Goal: Task Accomplishment & Management: Manage account settings

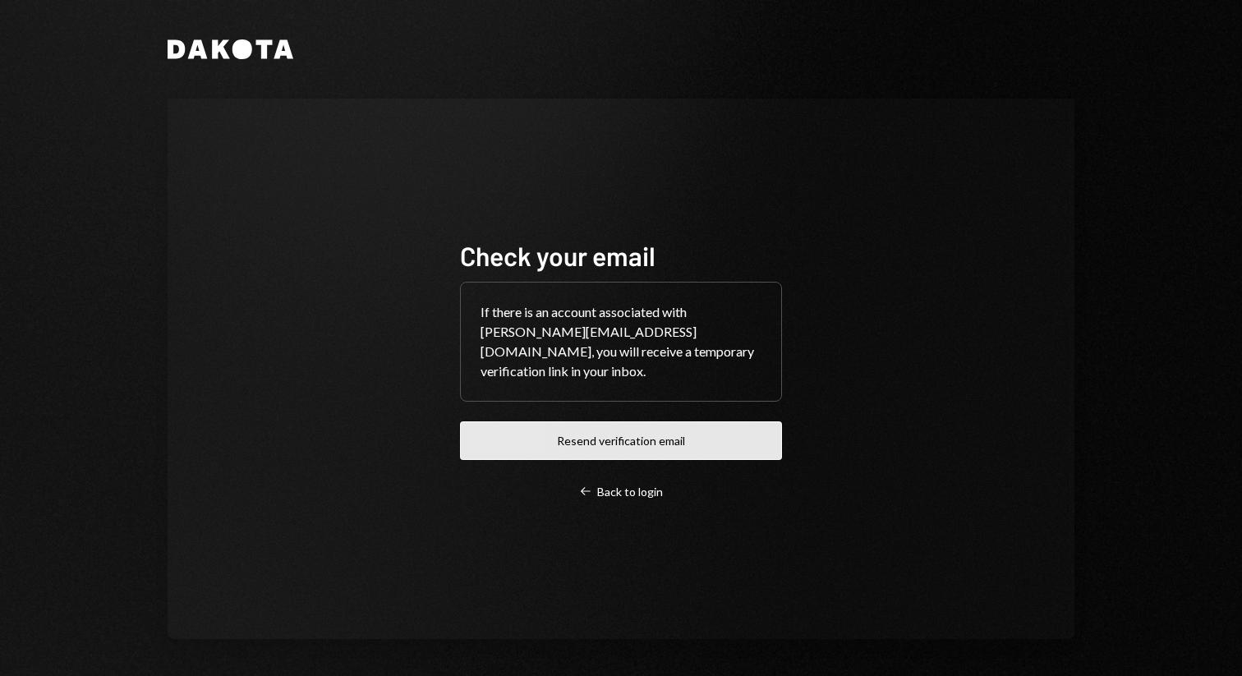
click at [582, 443] on button "Resend verification email" at bounding box center [621, 441] width 322 height 39
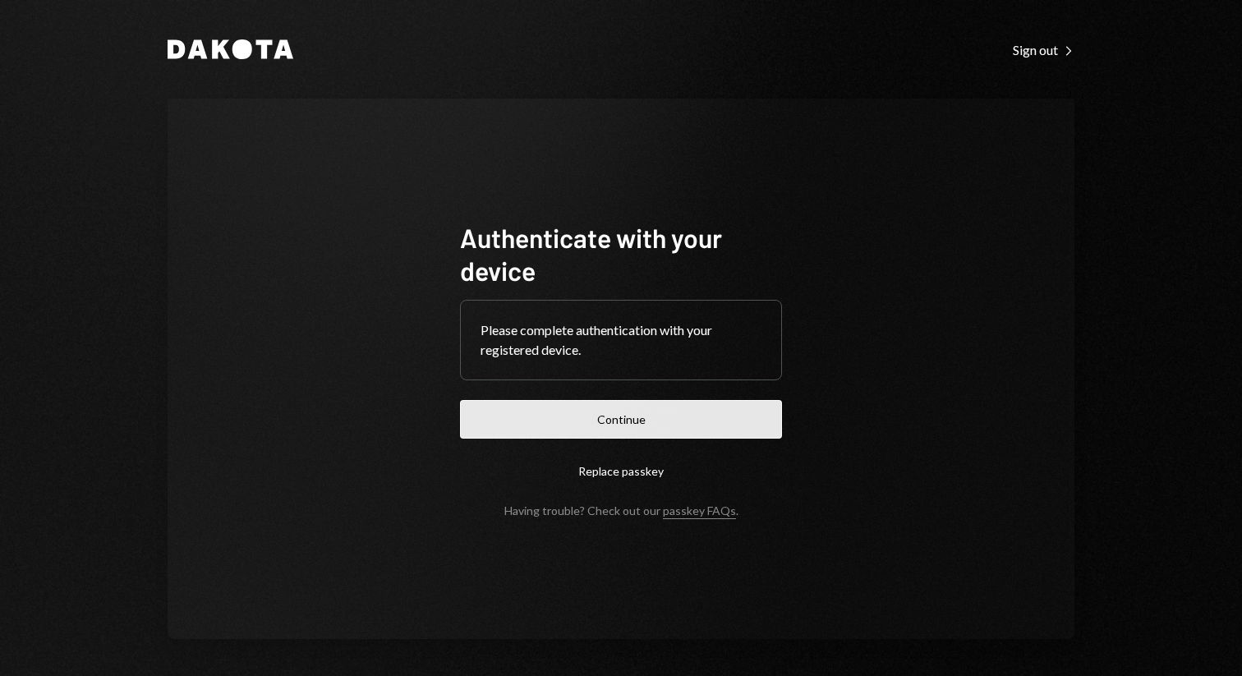
click at [643, 430] on button "Continue" at bounding box center [621, 419] width 322 height 39
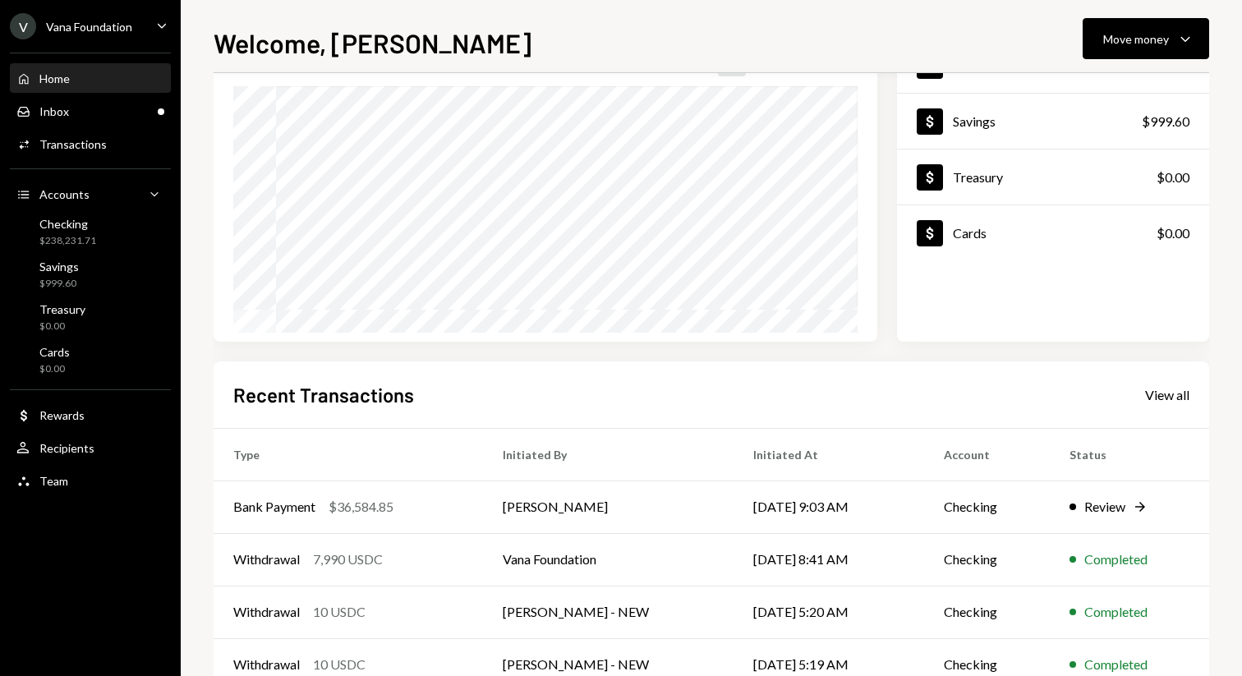
scroll to position [154, 0]
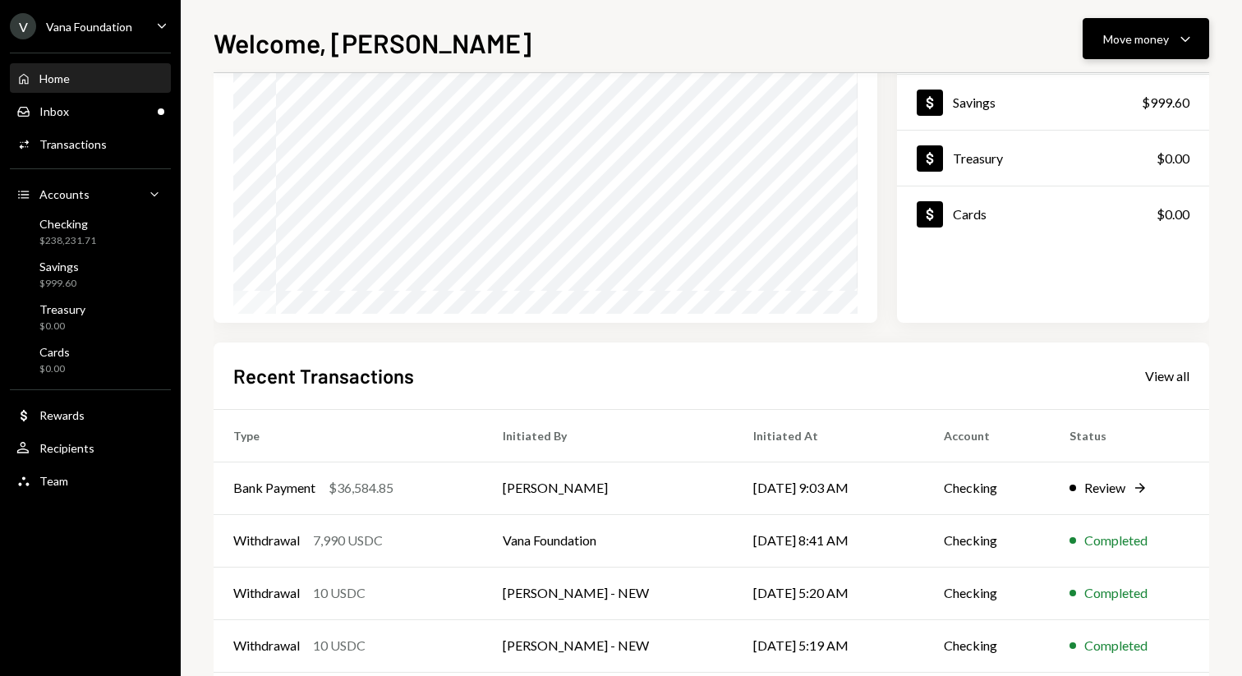
click at [1140, 36] on div "Move money" at bounding box center [1136, 38] width 66 height 17
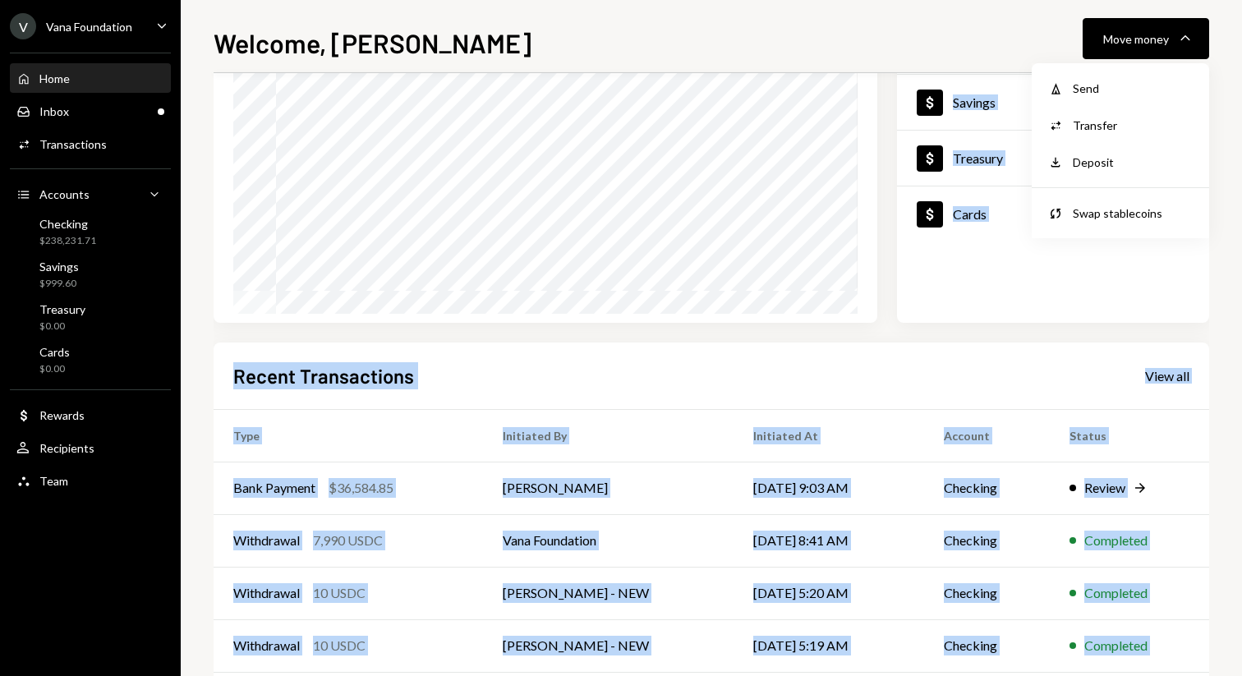
scroll to position [0, 0]
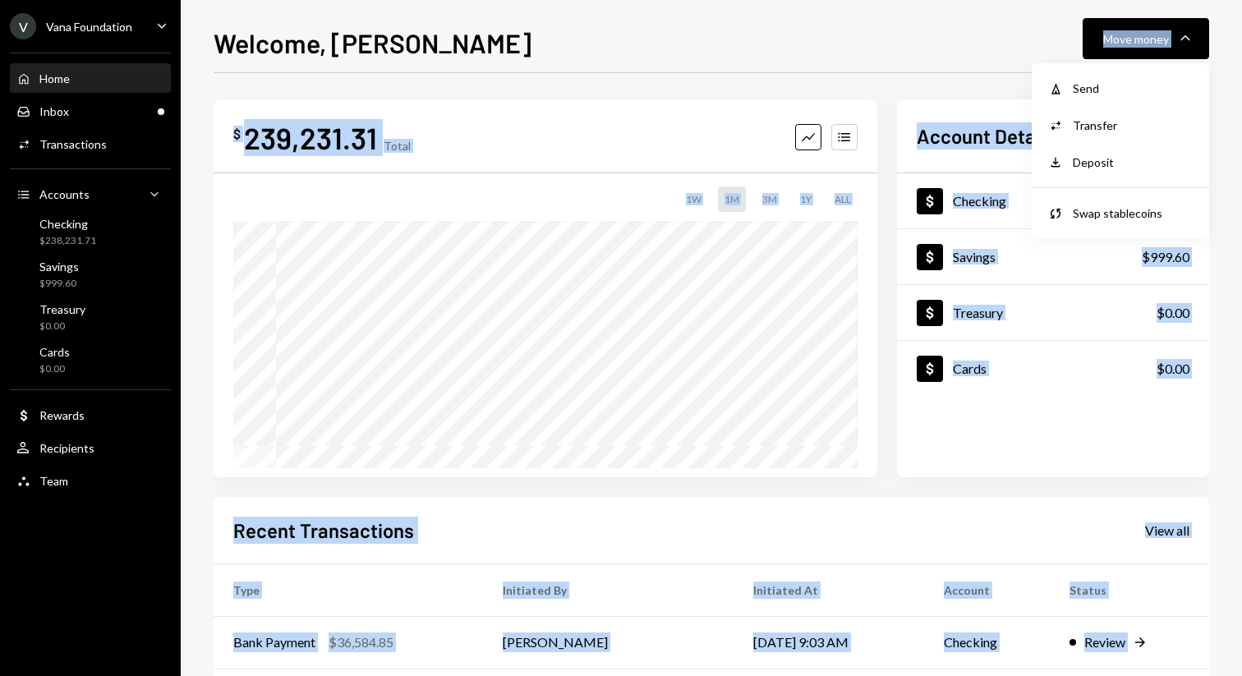
drag, startPoint x: 1076, startPoint y: 95, endPoint x: 962, endPoint y: 45, distance: 124.0
click at [962, 45] on body "V Vana Foundation Caret Down Home Home Inbox Inbox Activities Transactions Acco…" at bounding box center [621, 338] width 1242 height 676
click at [962, 45] on div "Welcome, [PERSON_NAME] Move money Caret Down" at bounding box center [712, 41] width 996 height 36
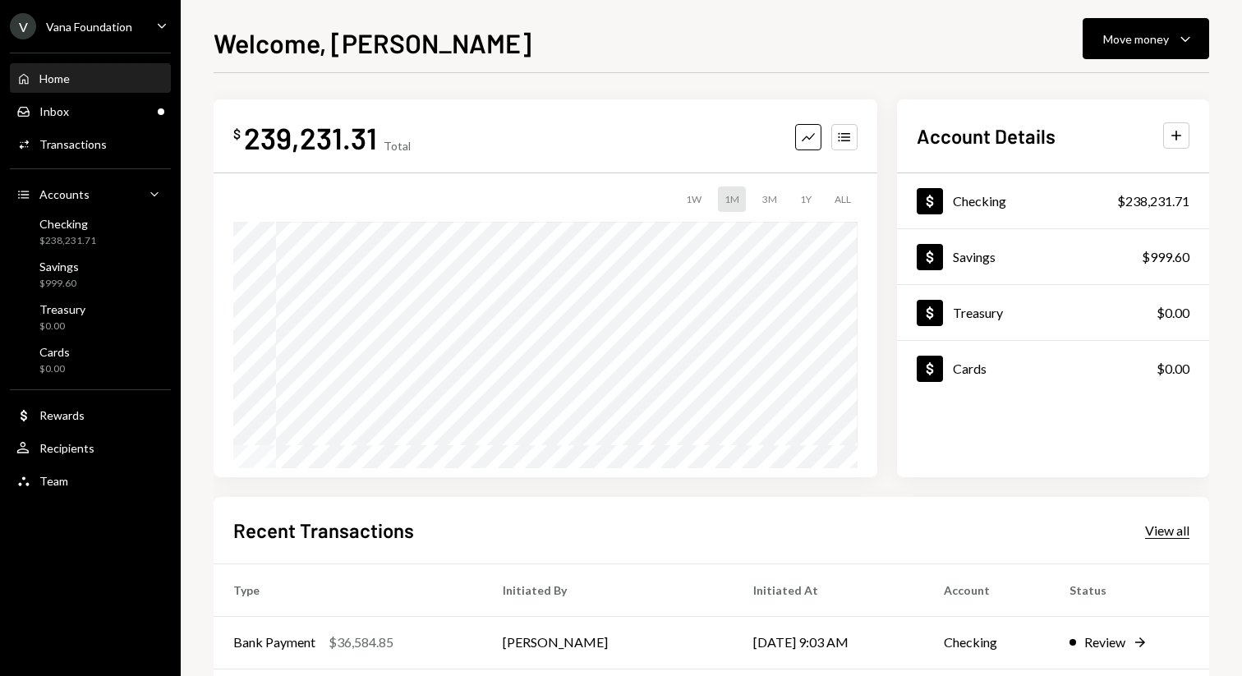
click at [1149, 528] on div "View all" at bounding box center [1167, 531] width 44 height 16
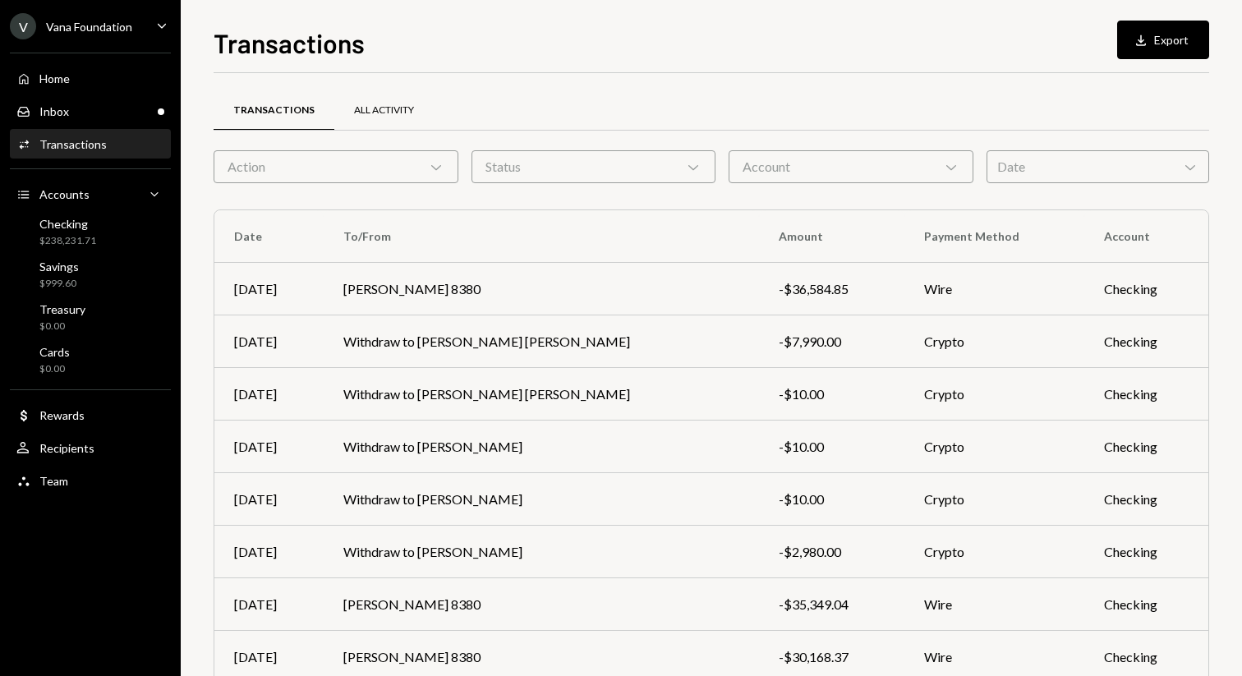
click at [376, 107] on div "All Activity" at bounding box center [384, 111] width 60 height 14
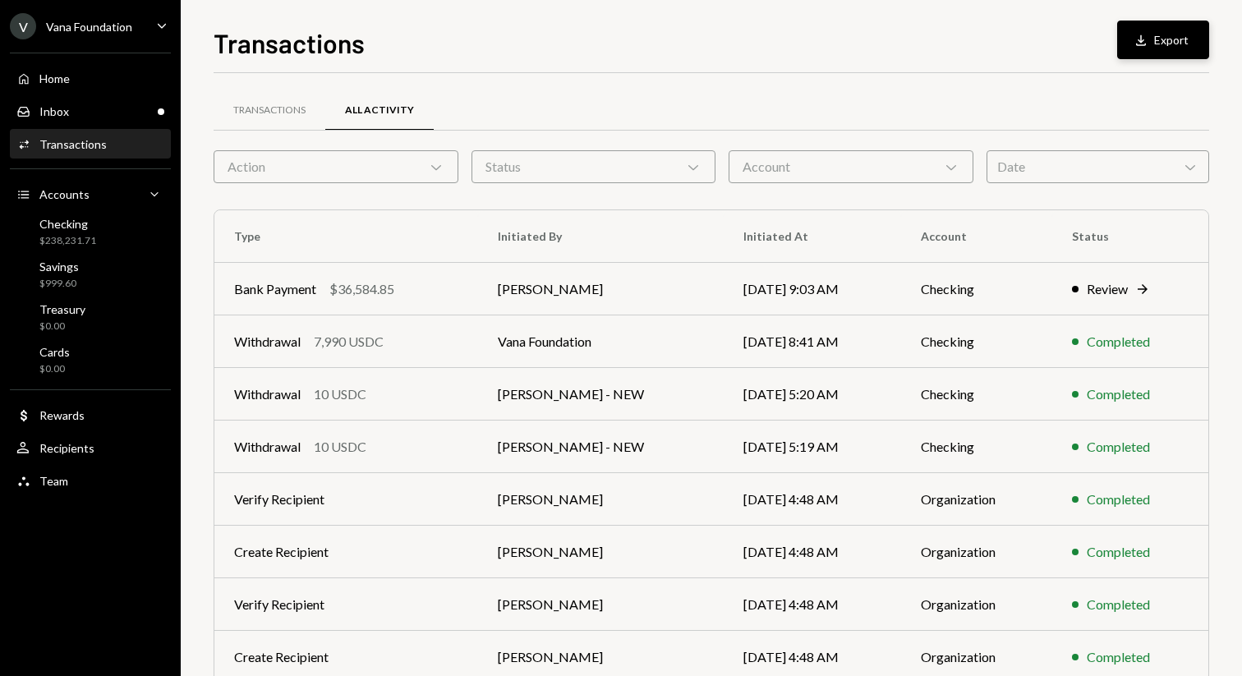
click at [1172, 39] on button "Download Export" at bounding box center [1163, 40] width 92 height 39
click at [868, 91] on div "Transactions All Activity" at bounding box center [712, 111] width 996 height 42
